Goal: Check status: Check status

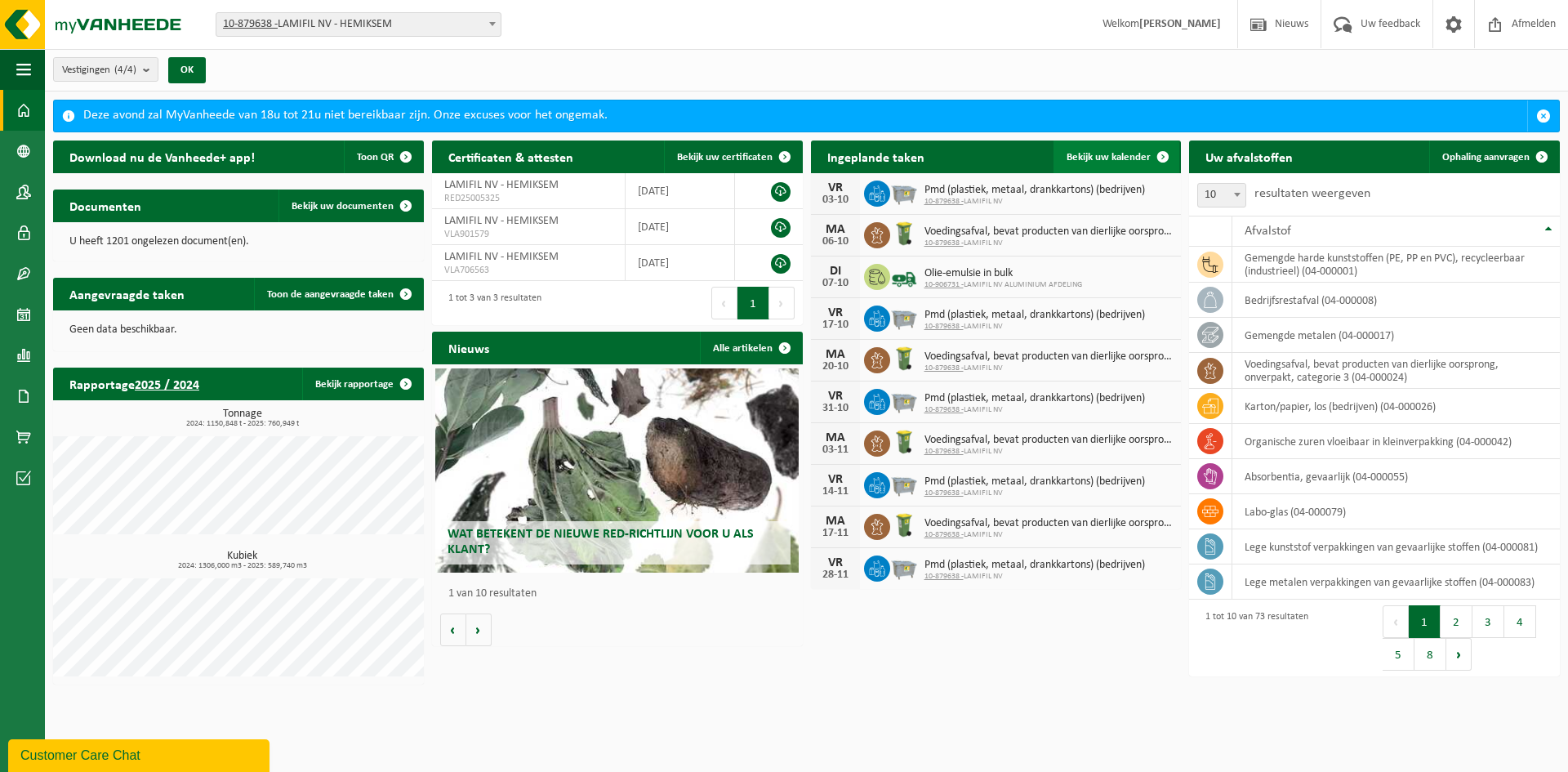
click at [1130, 148] on link "Bekijk uw kalender" at bounding box center [1116, 156] width 126 height 33
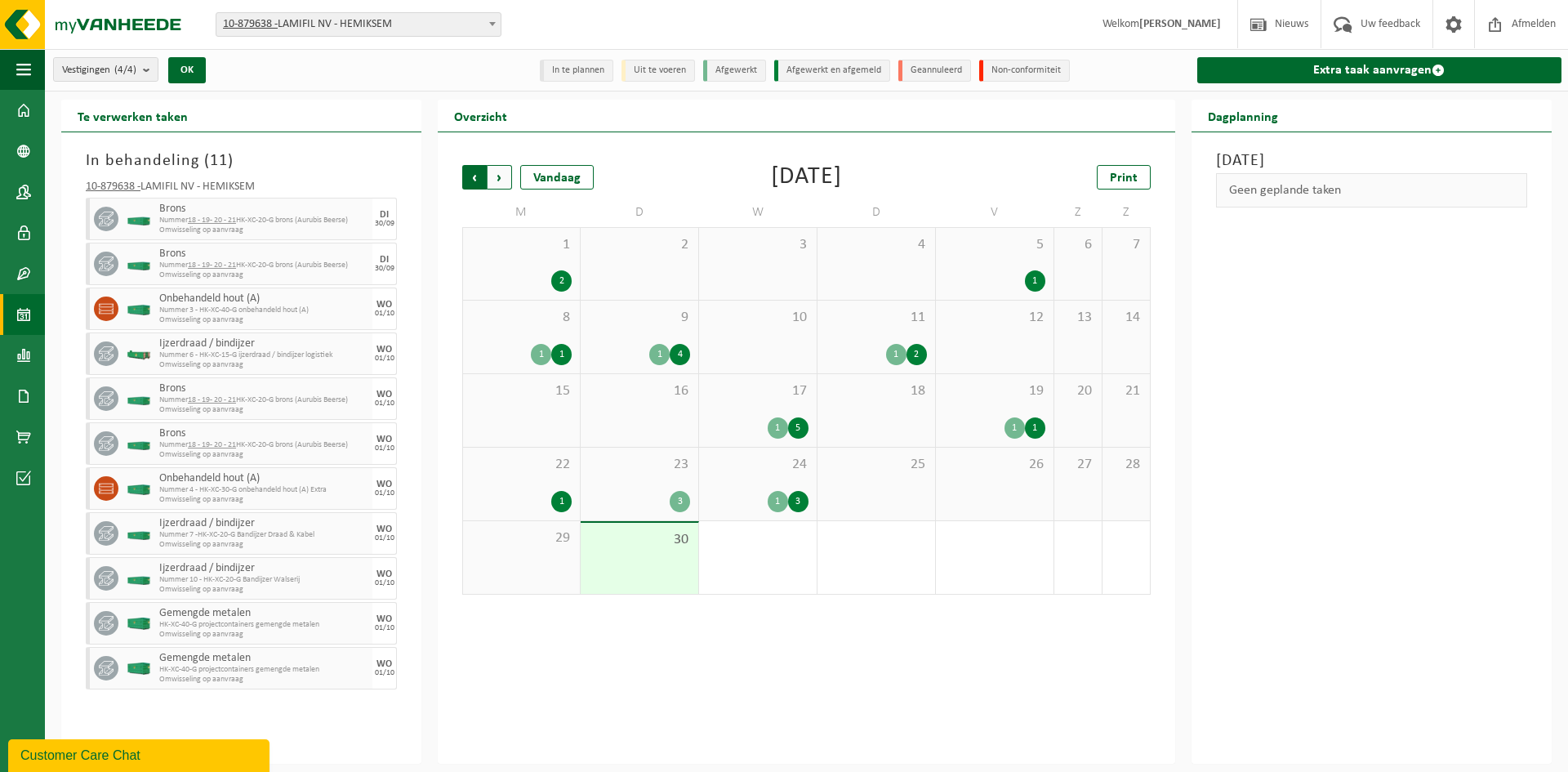
click at [508, 181] on span "Volgende" at bounding box center [500, 177] width 25 height 25
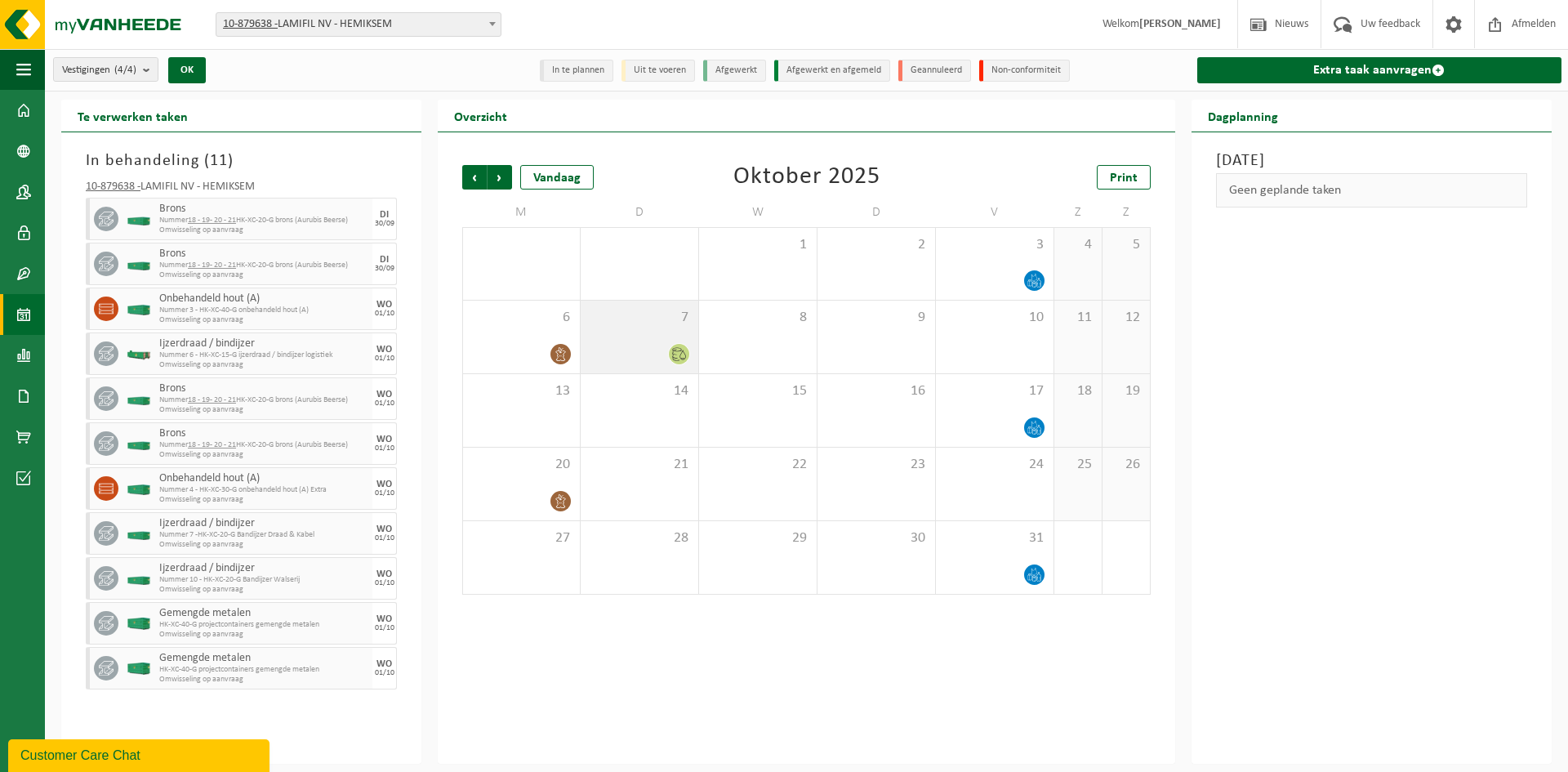
click at [639, 341] on div "7" at bounding box center [639, 337] width 118 height 73
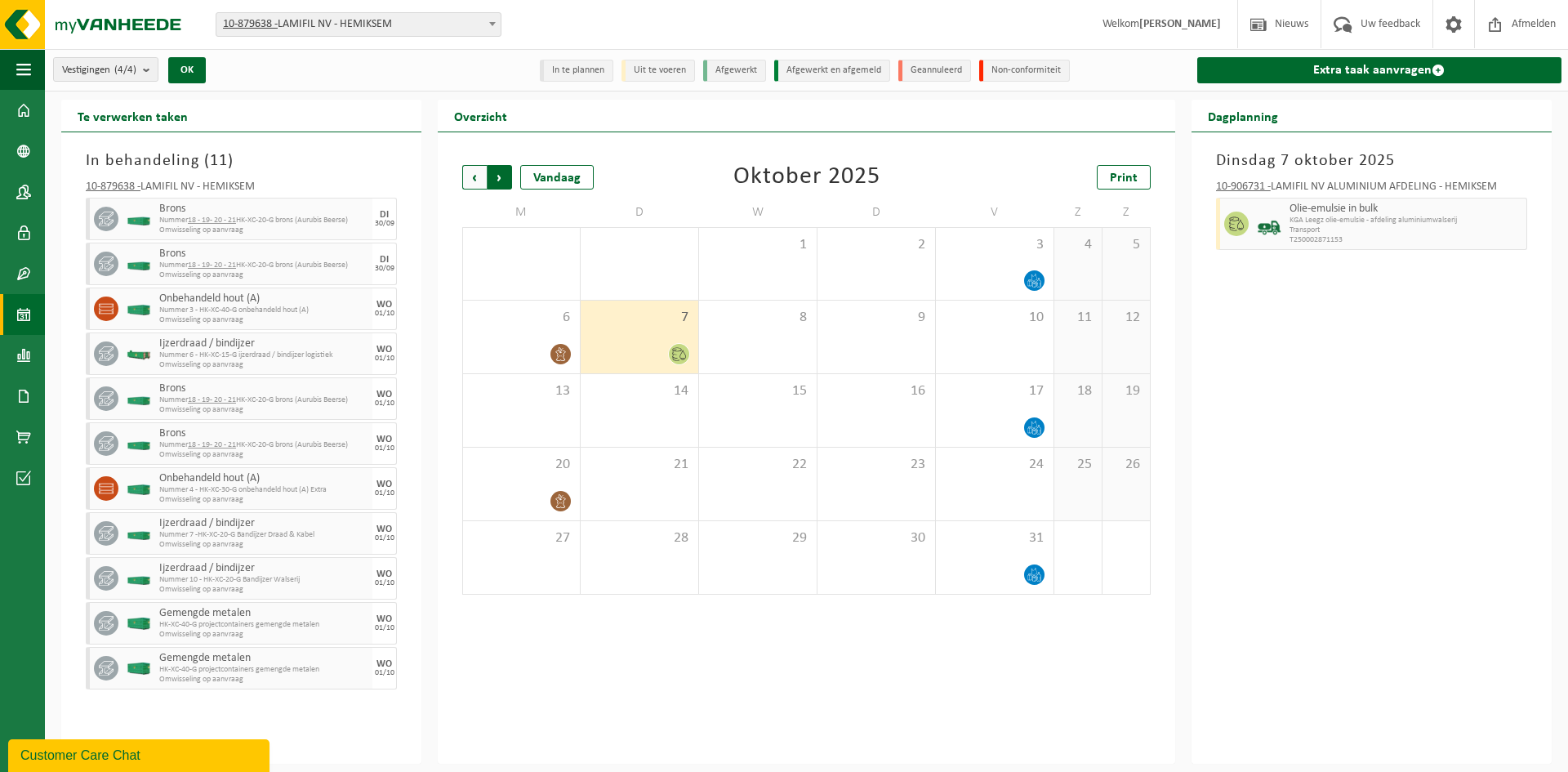
click at [463, 169] on span "Vorige" at bounding box center [475, 177] width 25 height 25
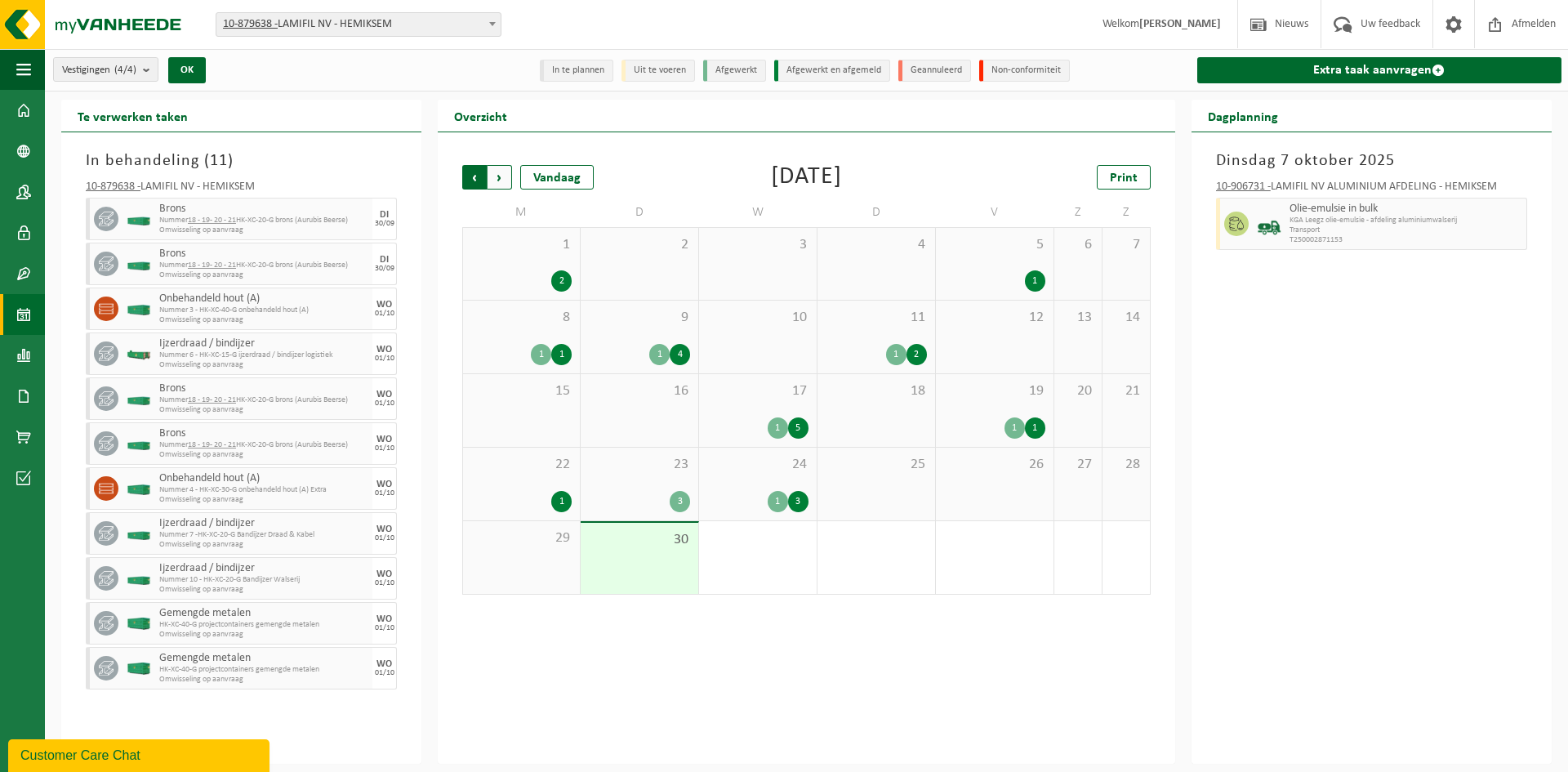
click at [503, 184] on span "Volgende" at bounding box center [500, 177] width 25 height 25
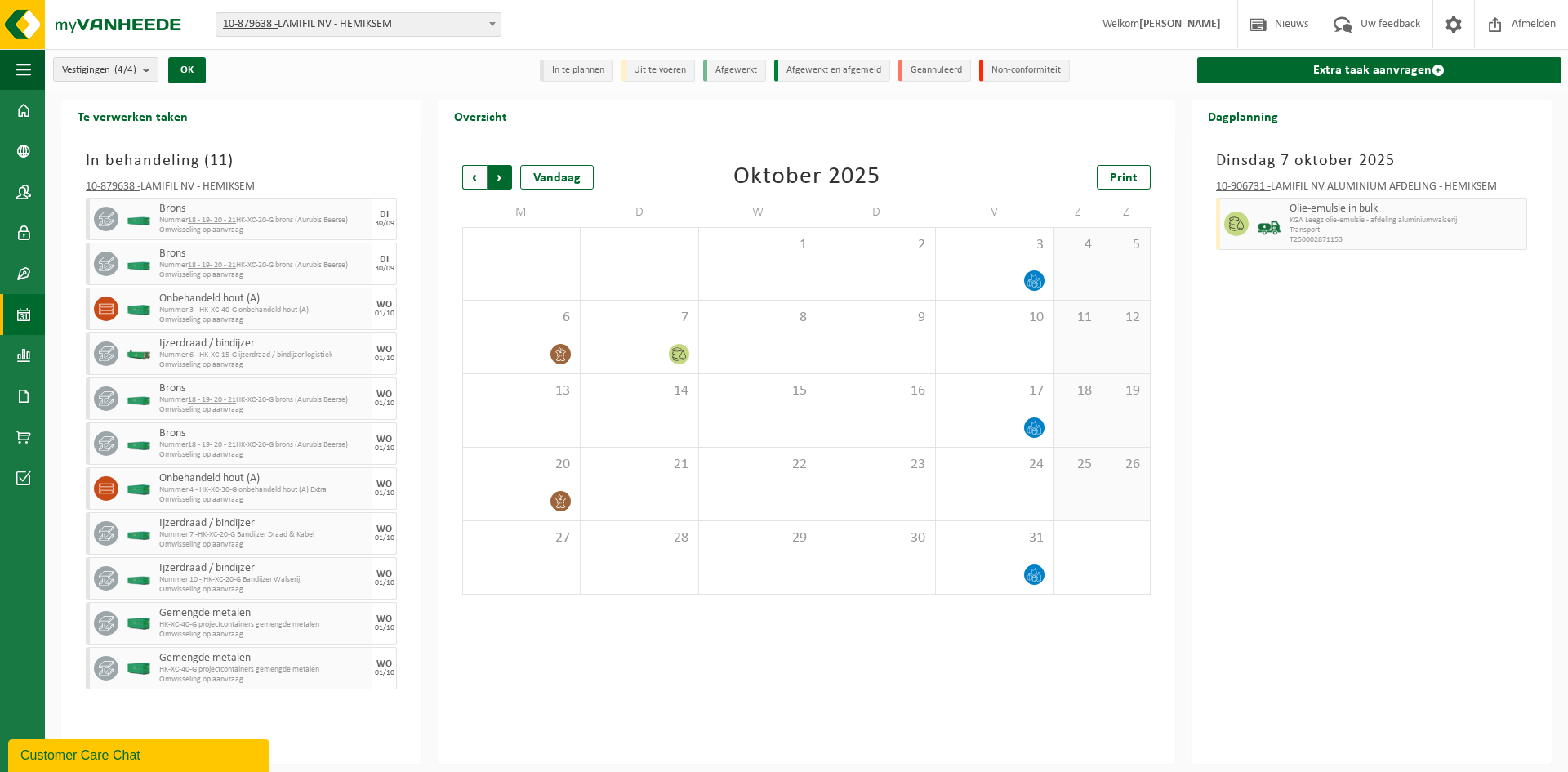
click at [474, 178] on span "Vorige" at bounding box center [475, 177] width 25 height 25
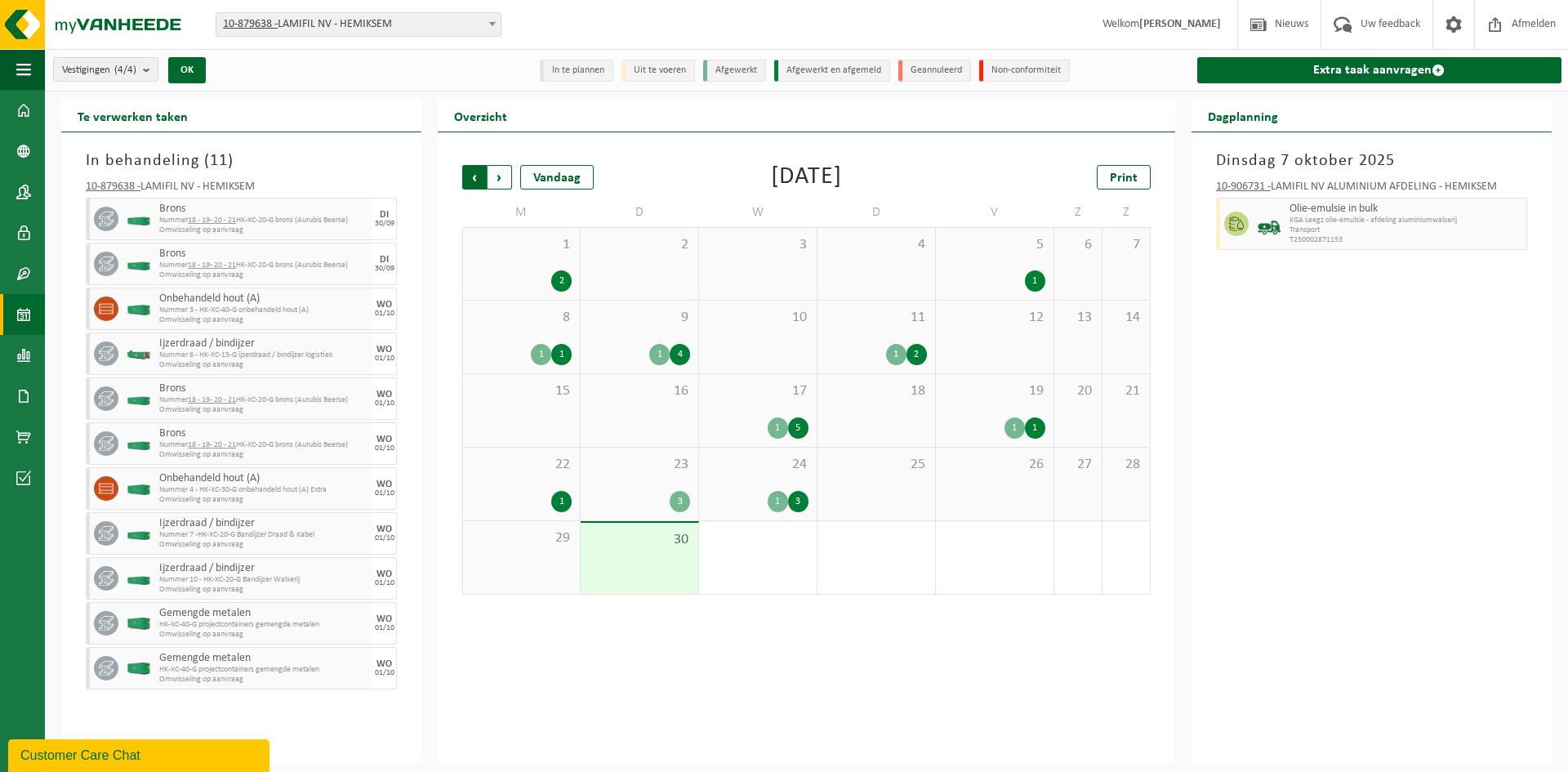
click at [496, 176] on span "Volgende" at bounding box center [500, 177] width 25 height 25
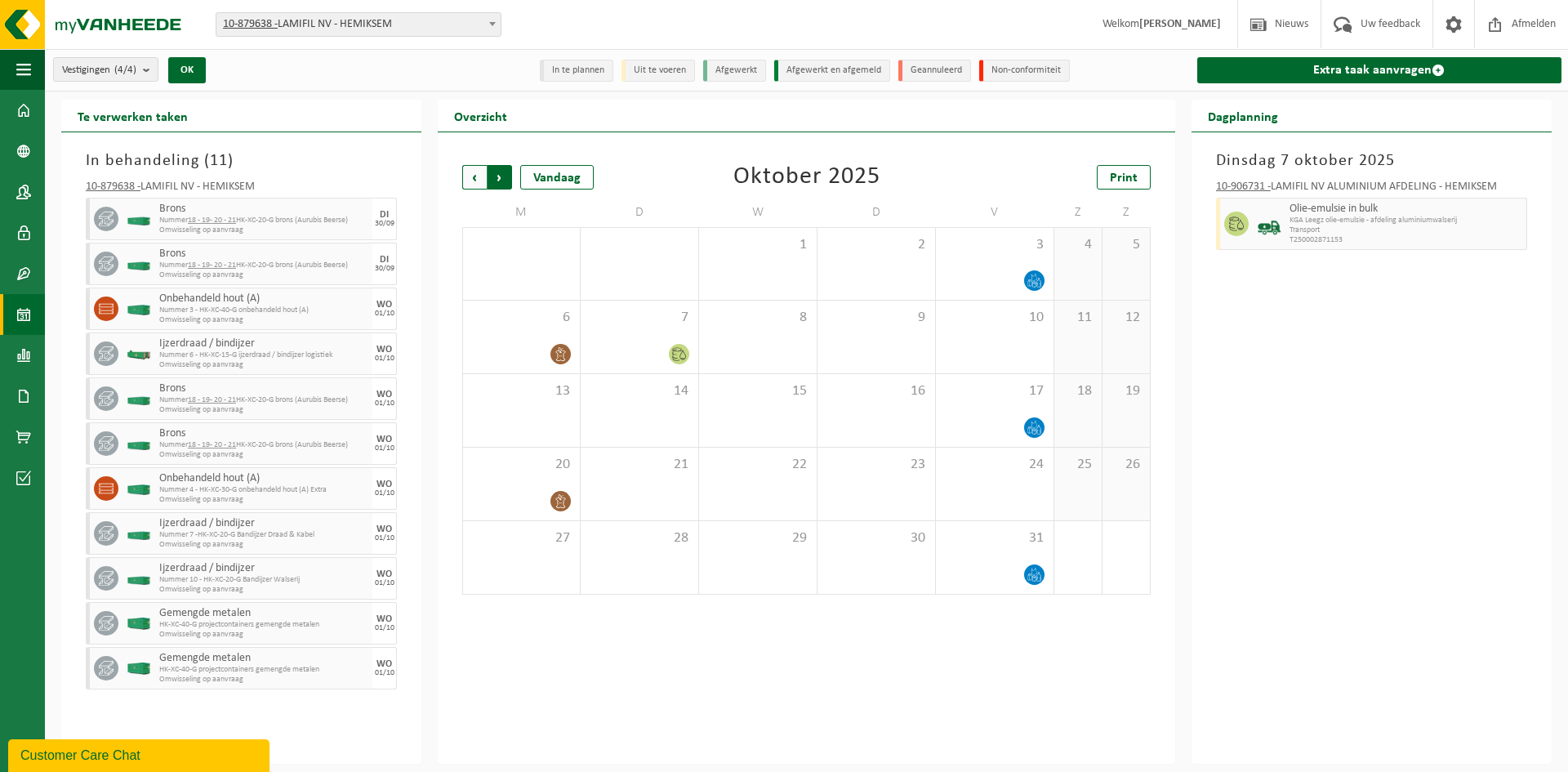
click at [478, 178] on span "Vorige" at bounding box center [475, 177] width 25 height 25
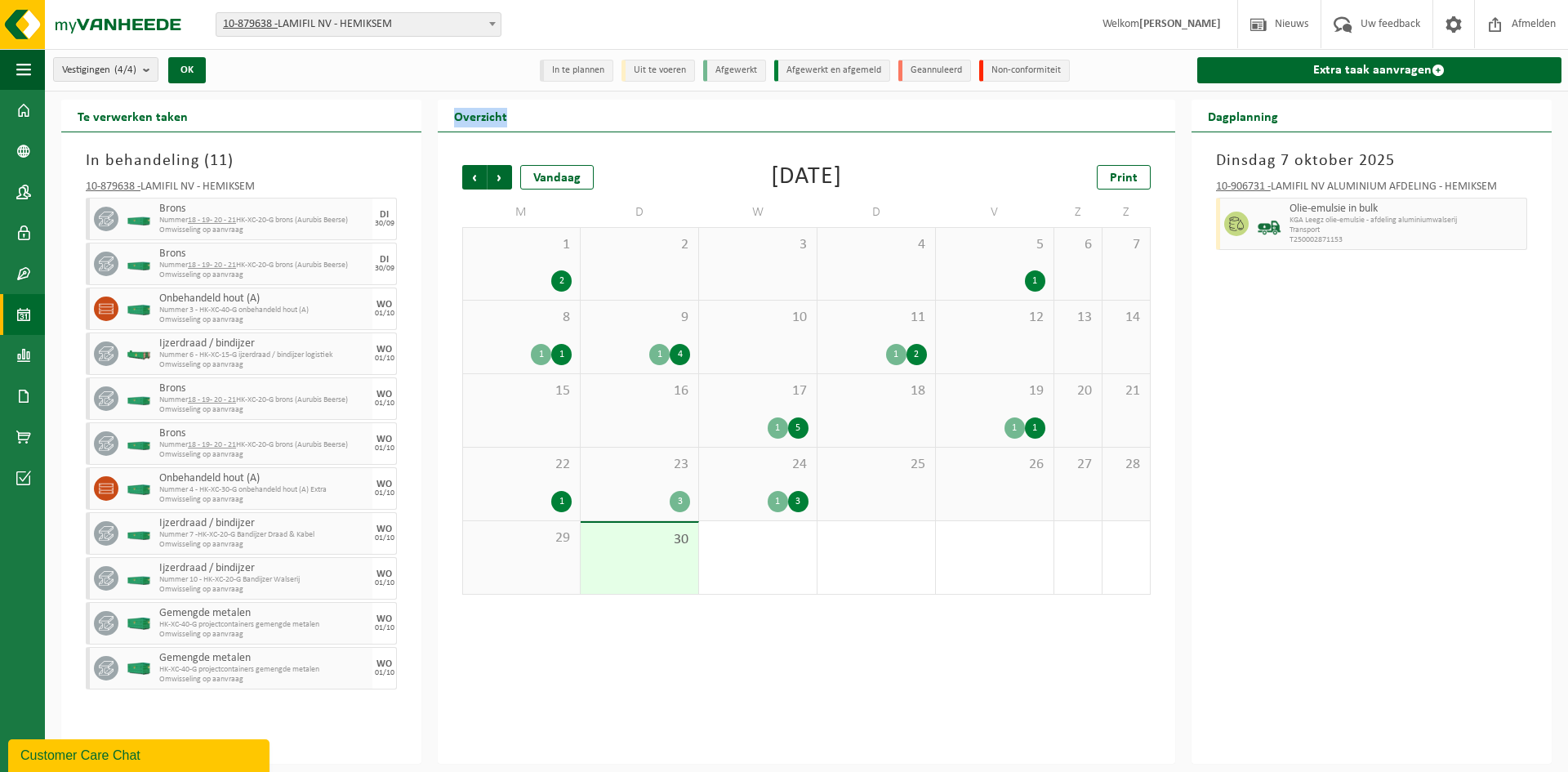
drag, startPoint x: 509, startPoint y: 118, endPoint x: 453, endPoint y: 116, distance: 56.0
click at [453, 116] on h2 "Overzicht" at bounding box center [480, 115] width 86 height 32
drag, startPoint x: 457, startPoint y: 117, endPoint x: 488, endPoint y: 122, distance: 31.4
click at [488, 122] on h2 "Overzicht" at bounding box center [480, 115] width 86 height 32
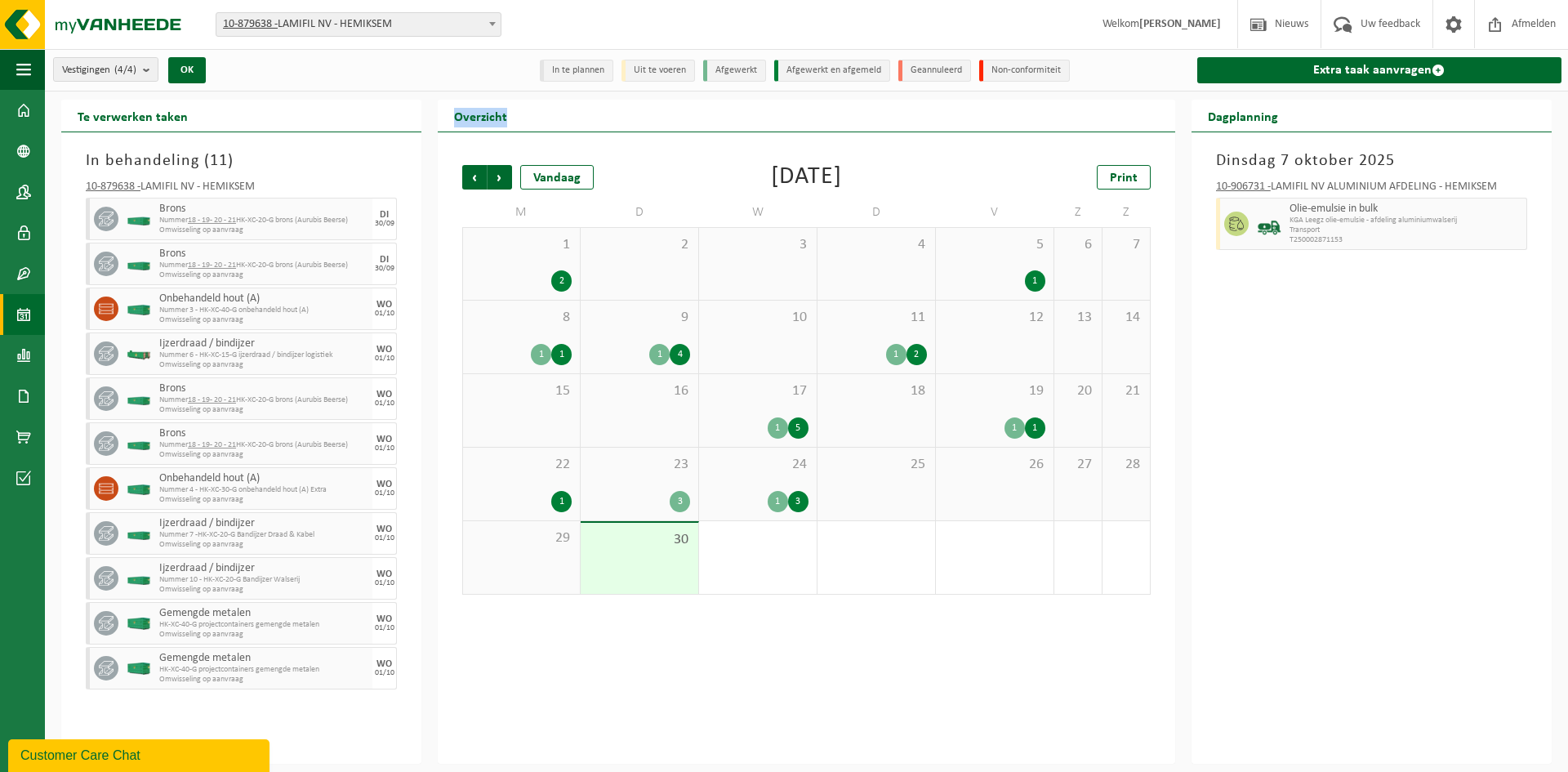
click at [499, 118] on h2 "Overzicht" at bounding box center [480, 115] width 86 height 32
drag, startPoint x: 508, startPoint y: 118, endPoint x: 453, endPoint y: 122, distance: 55.1
click at [453, 122] on h2 "Overzicht" at bounding box center [480, 115] width 86 height 32
click at [453, 122] on h2 "Overzicht" at bounding box center [480, 115] width 86 height 32
drag, startPoint x: 453, startPoint y: 120, endPoint x: 485, endPoint y: 122, distance: 32.1
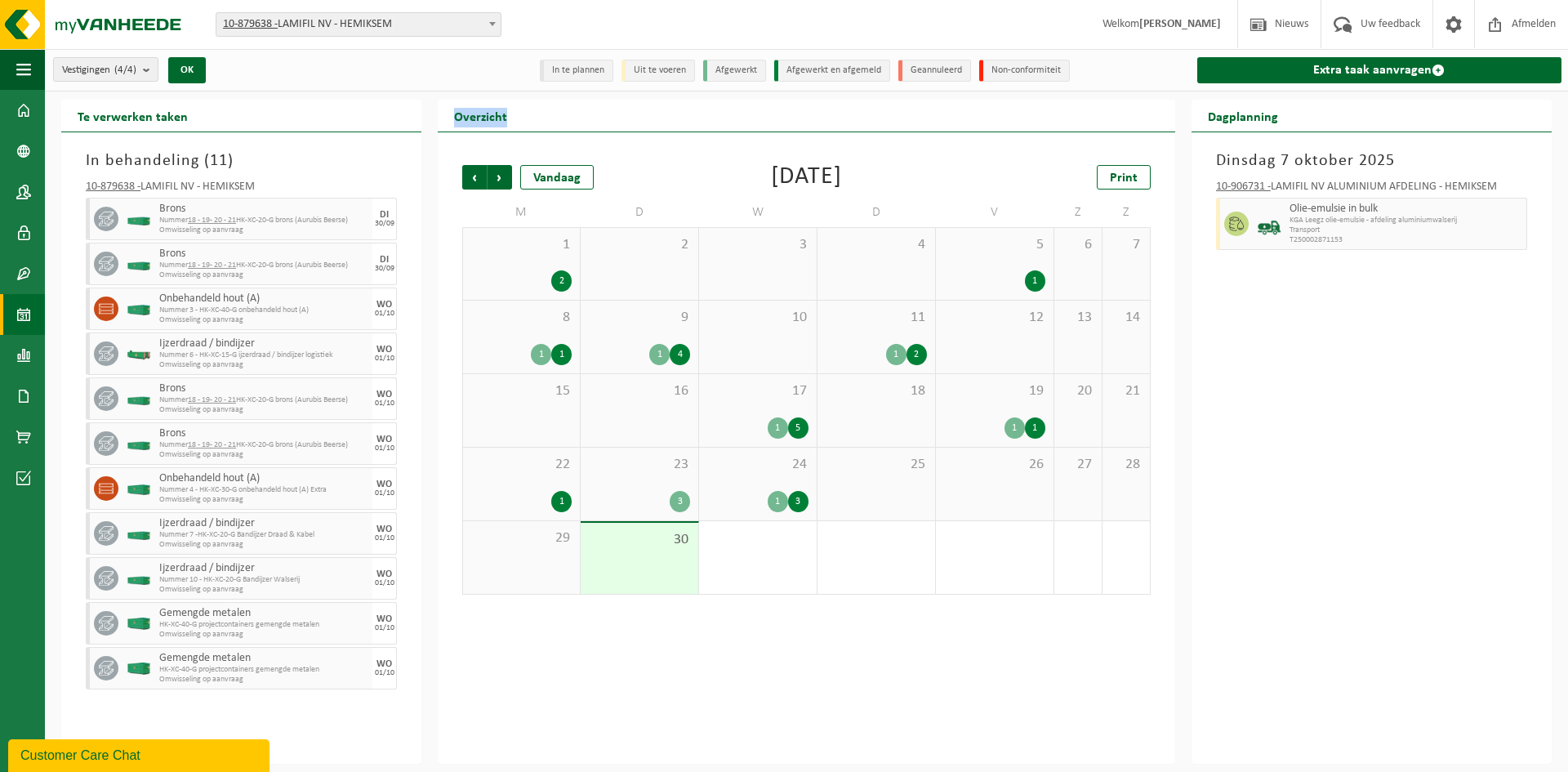
click at [485, 122] on h2 "Overzicht" at bounding box center [480, 115] width 86 height 32
click at [494, 118] on h2 "Overzicht" at bounding box center [480, 115] width 86 height 32
drag, startPoint x: 507, startPoint y: 116, endPoint x: 453, endPoint y: 124, distance: 54.6
click at [454, 125] on h2 "Overzicht" at bounding box center [480, 115] width 86 height 32
click at [453, 124] on h2 "Overzicht" at bounding box center [480, 115] width 86 height 32
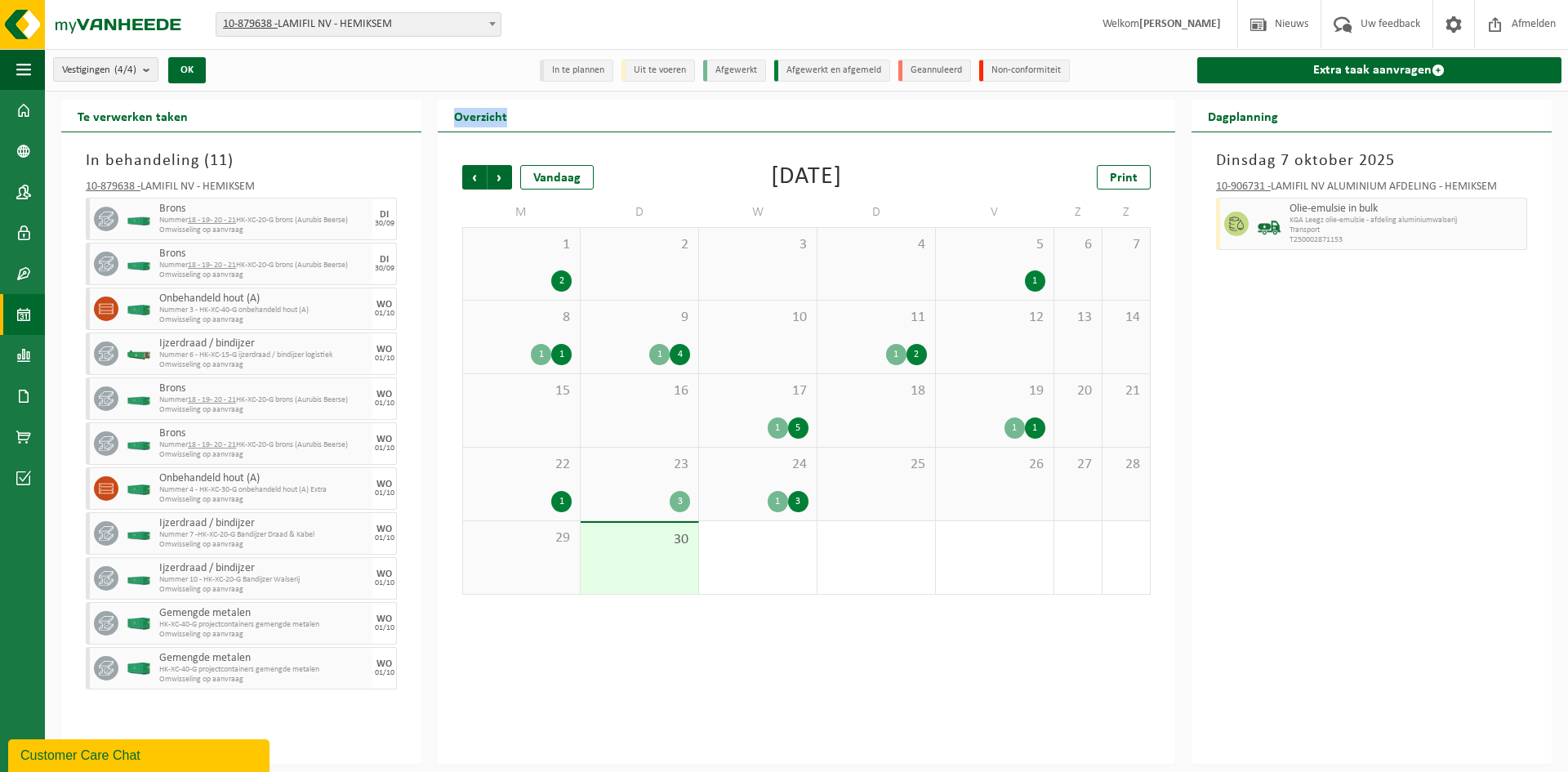
drag, startPoint x: 454, startPoint y: 119, endPoint x: 512, endPoint y: 118, distance: 58.0
click at [512, 118] on h2 "Overzicht" at bounding box center [480, 115] width 86 height 32
click at [510, 118] on h2 "Overzicht" at bounding box center [480, 115] width 86 height 32
drag, startPoint x: 510, startPoint y: 118, endPoint x: 457, endPoint y: 125, distance: 53.5
click at [457, 125] on h2 "Overzicht" at bounding box center [480, 115] width 86 height 32
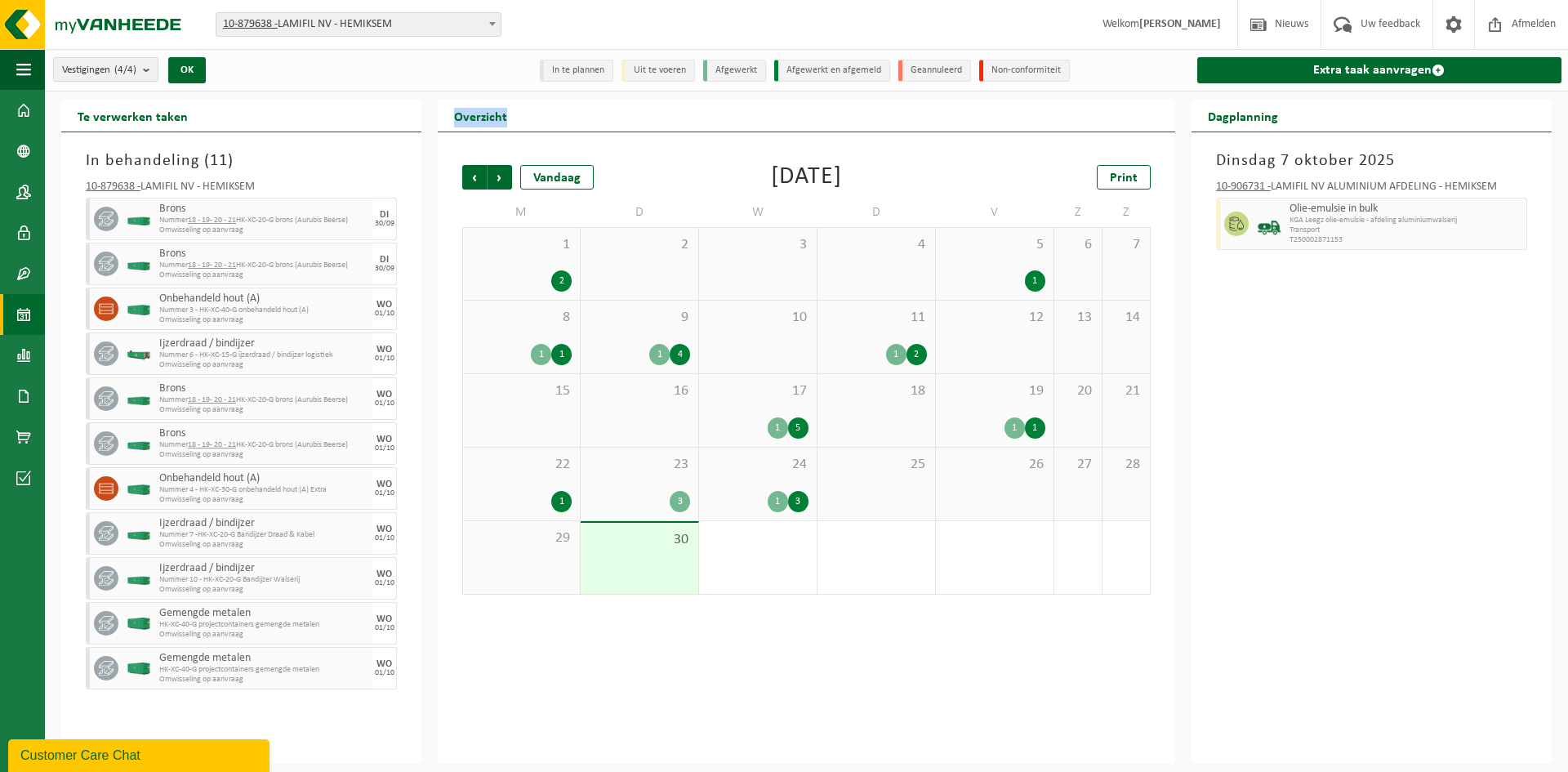
click at [453, 121] on h2 "Overzicht" at bounding box center [480, 115] width 86 height 32
click at [469, 179] on span "Vorige" at bounding box center [475, 177] width 25 height 25
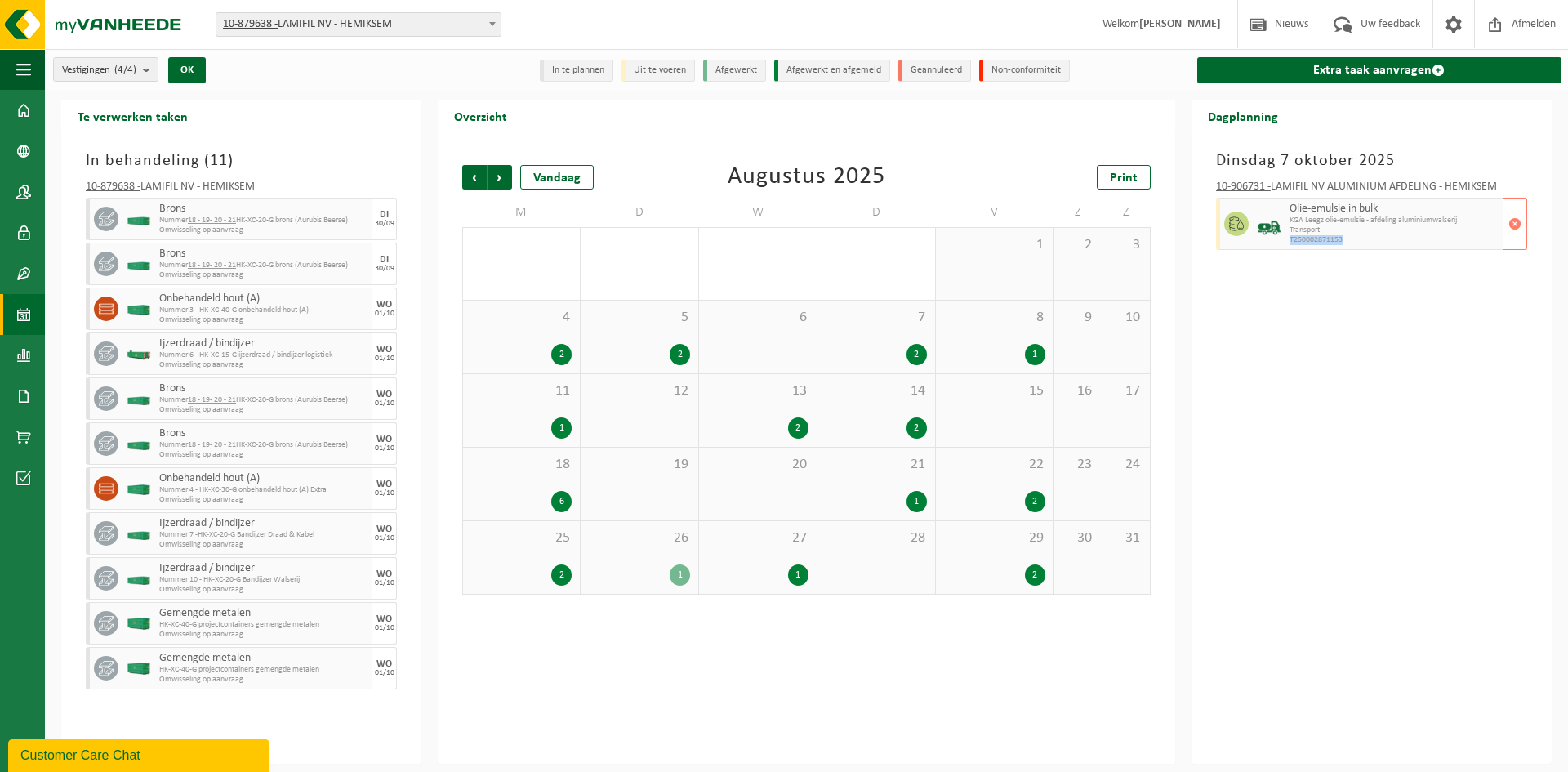
drag, startPoint x: 1345, startPoint y: 239, endPoint x: 1288, endPoint y: 239, distance: 57.0
click at [1288, 239] on div "Olie-emulsie in bulk KGA Leegz olie-emulsie - afdeling aluminiumwalserij Transp…" at bounding box center [1394, 224] width 217 height 52
click at [665, 151] on div "Vorige Volgende Vandaag Augustus 2025 Print M D W D V Z Z 28 1 29 4 30 1 31 3 1…" at bounding box center [807, 380] width 705 height 462
click at [480, 169] on span "Vorige" at bounding box center [475, 177] width 25 height 25
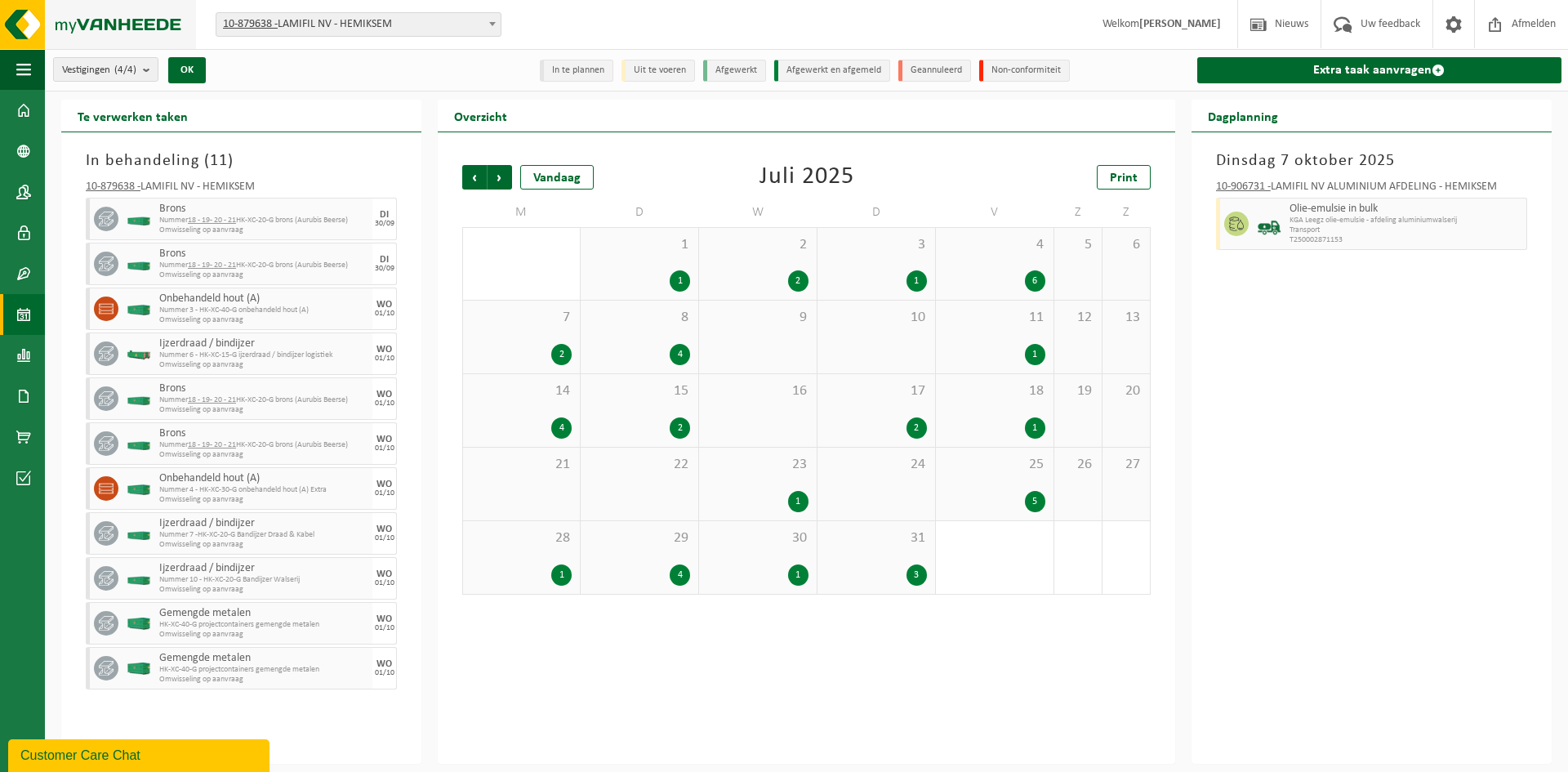
click at [39, 17] on img at bounding box center [98, 24] width 196 height 49
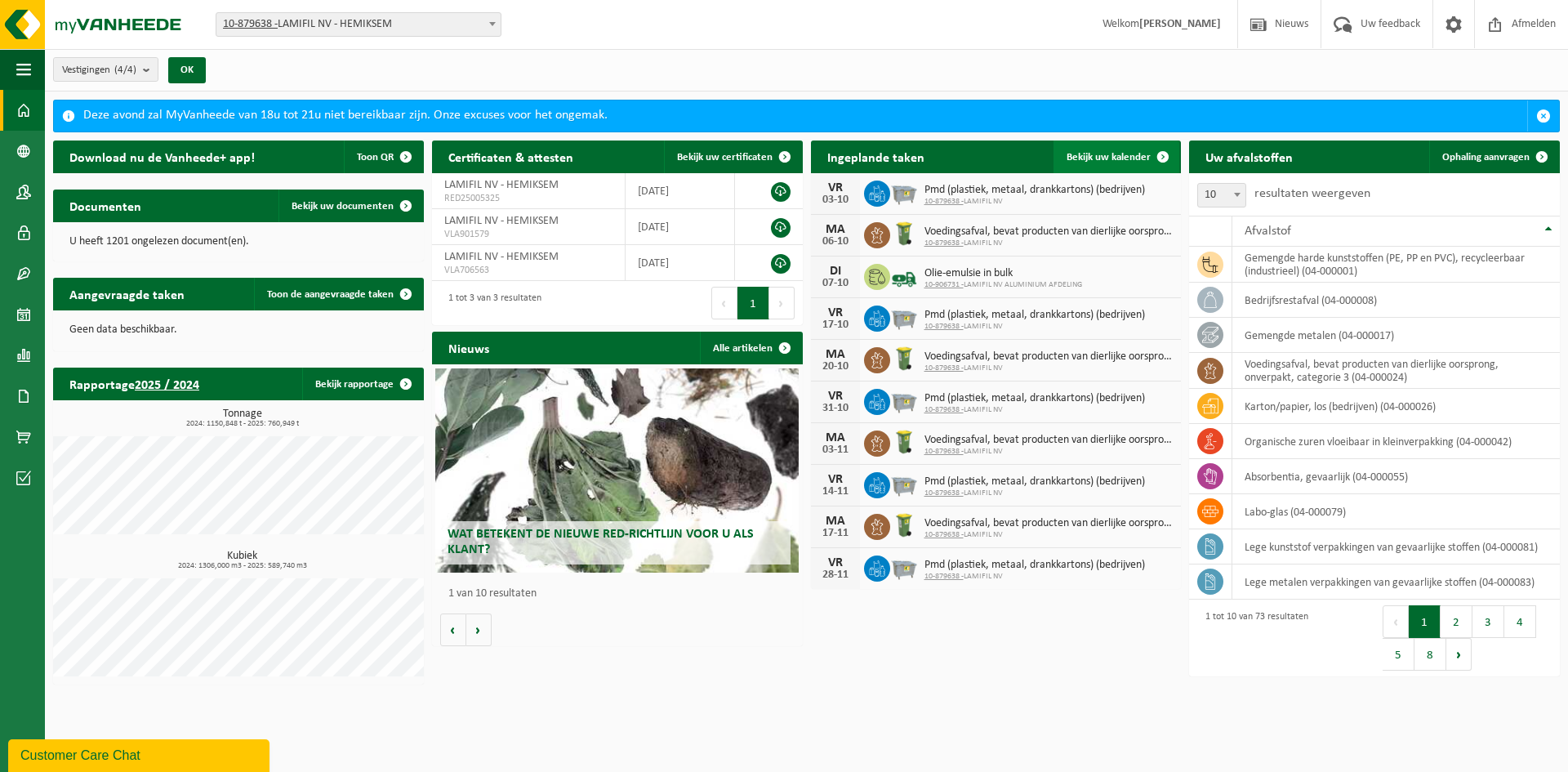
click at [1132, 156] on span "Bekijk uw kalender" at bounding box center [1108, 157] width 84 height 11
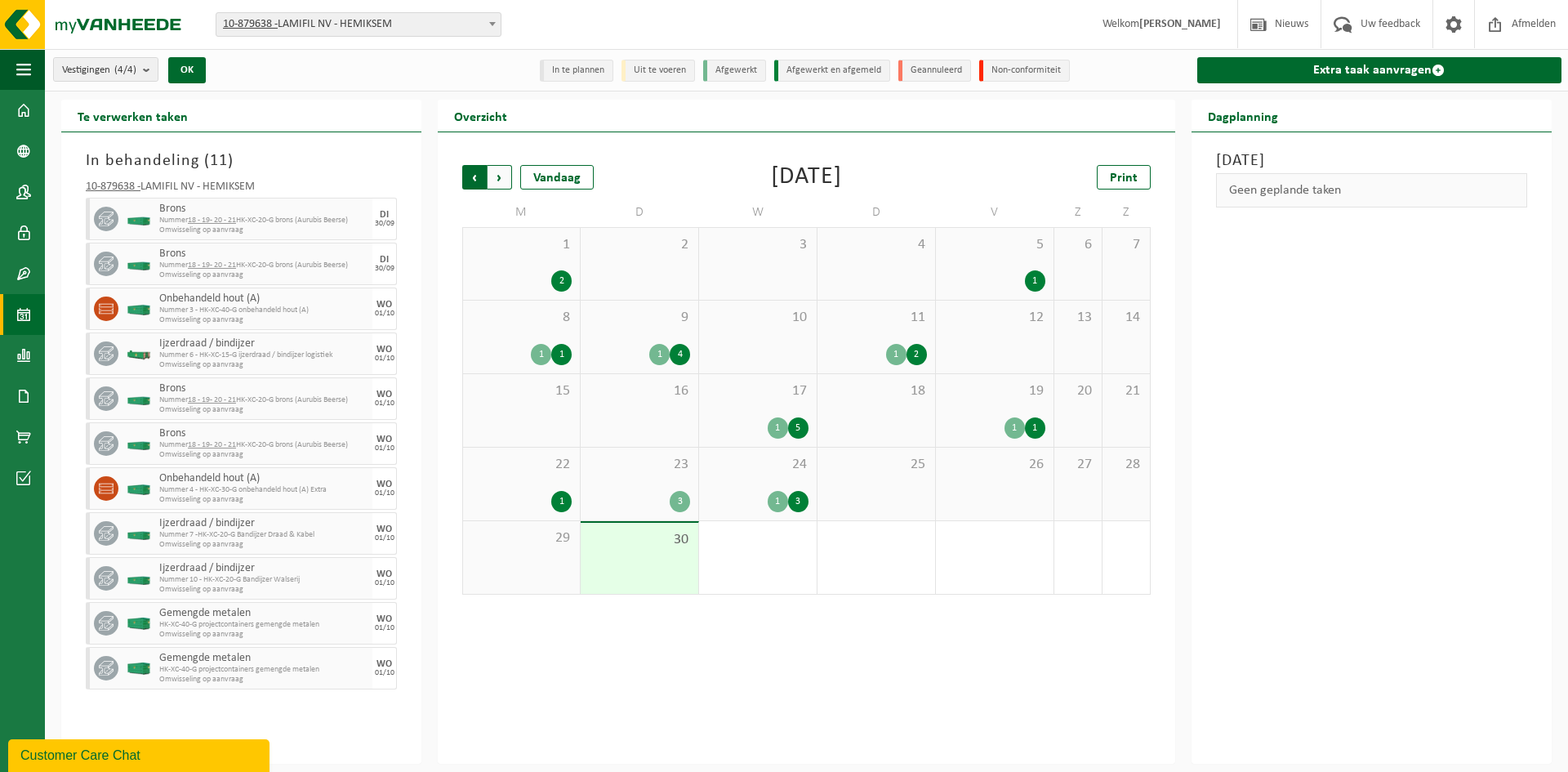
click at [496, 172] on span "Volgende" at bounding box center [500, 177] width 25 height 25
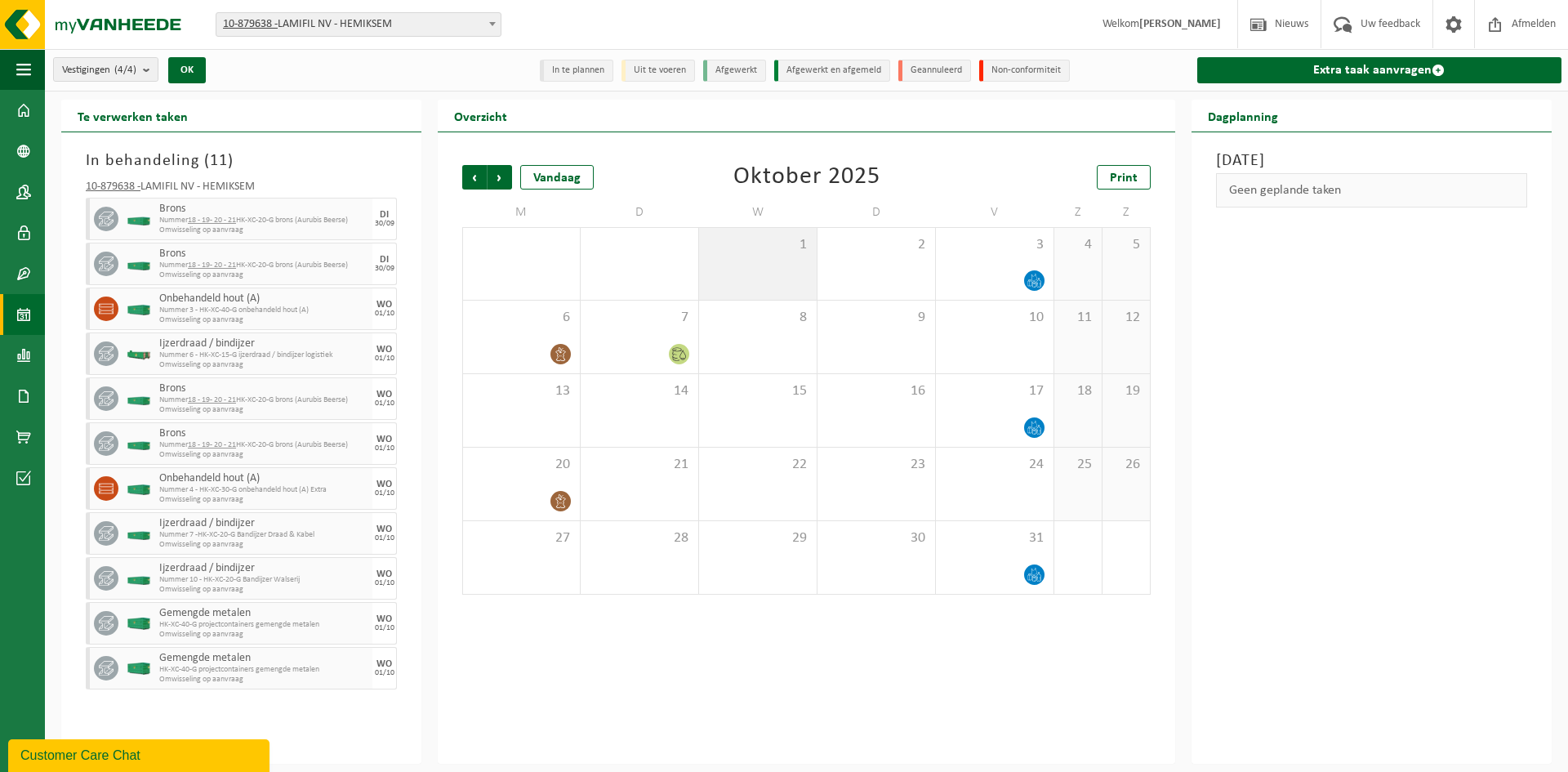
click at [745, 265] on div "1" at bounding box center [758, 264] width 118 height 72
click at [462, 171] on span "Vorige" at bounding box center [475, 177] width 25 height 25
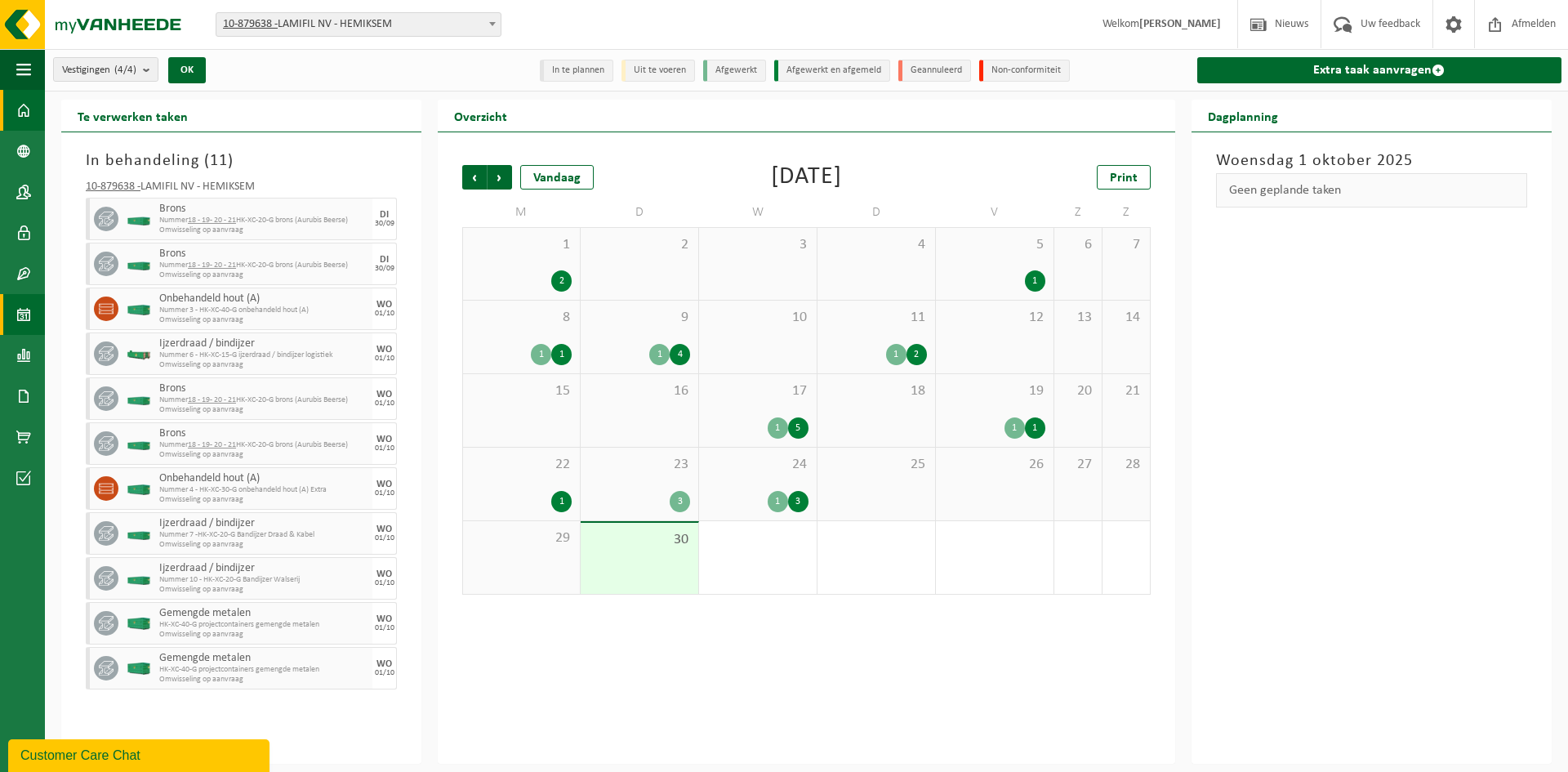
click at [17, 105] on span at bounding box center [23, 110] width 15 height 41
